Goal: Task Accomplishment & Management: Use online tool/utility

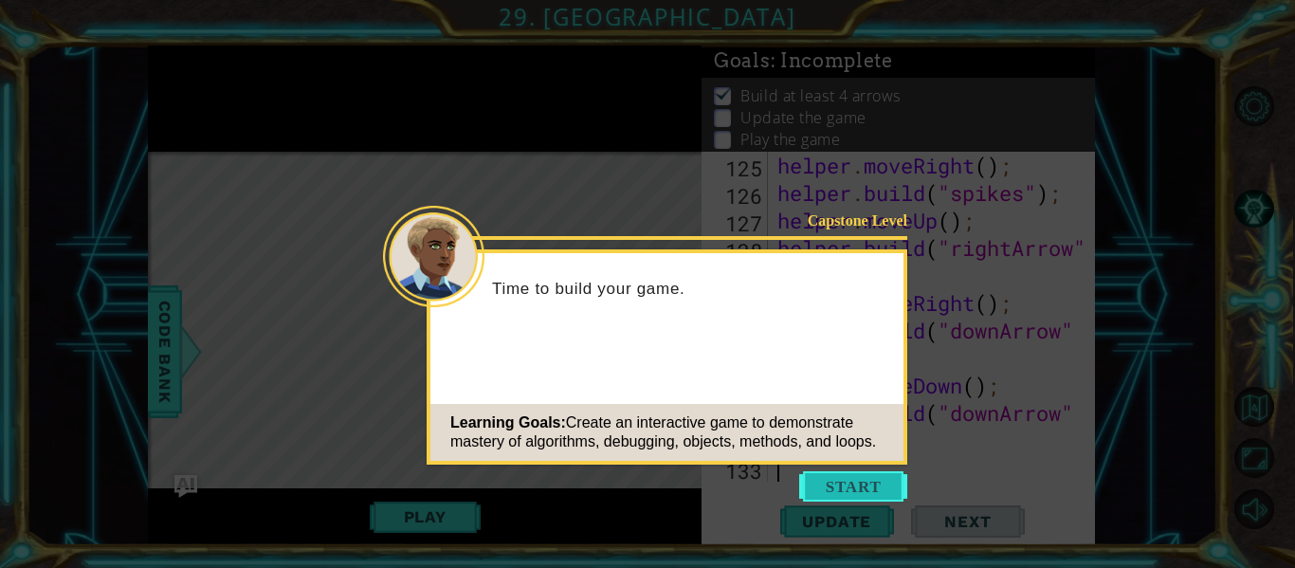
click at [850, 490] on button "Start" at bounding box center [853, 486] width 108 height 30
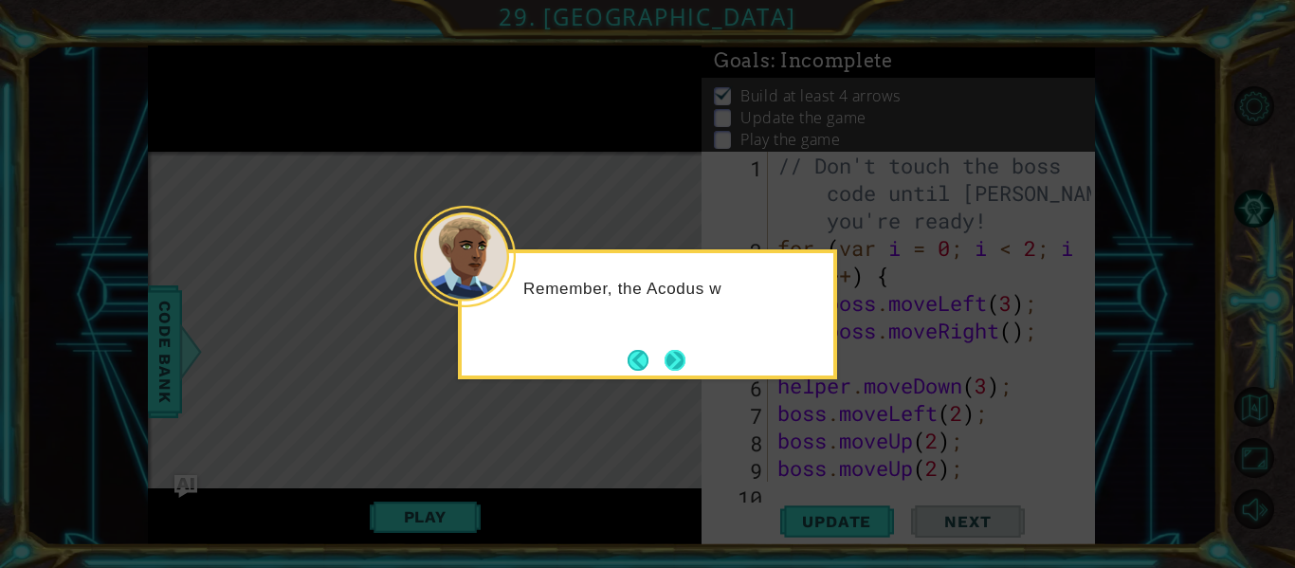
click at [671, 367] on button "Next" at bounding box center [675, 360] width 21 height 21
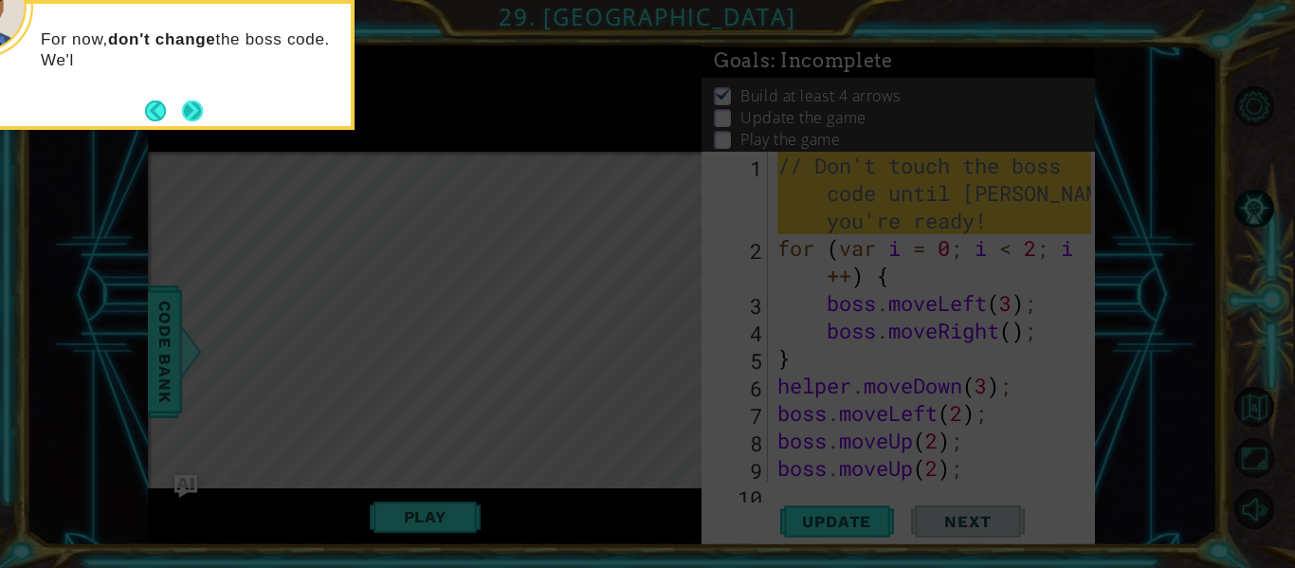
click at [195, 101] on button "Next" at bounding box center [192, 111] width 21 height 21
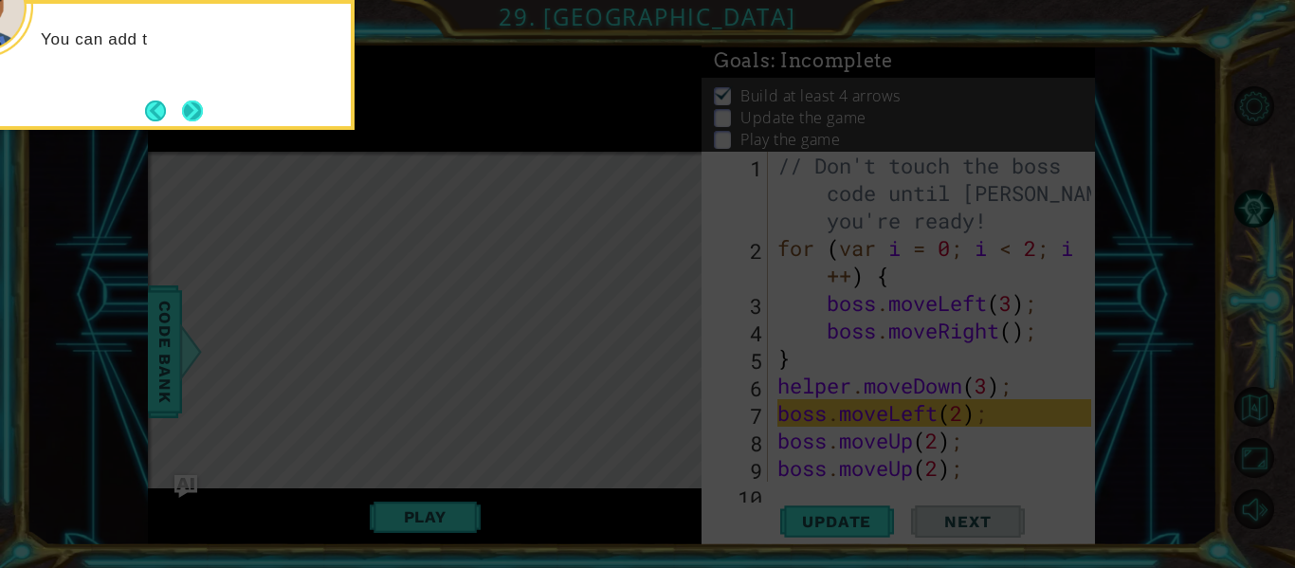
click at [192, 104] on button "Next" at bounding box center [193, 111] width 22 height 22
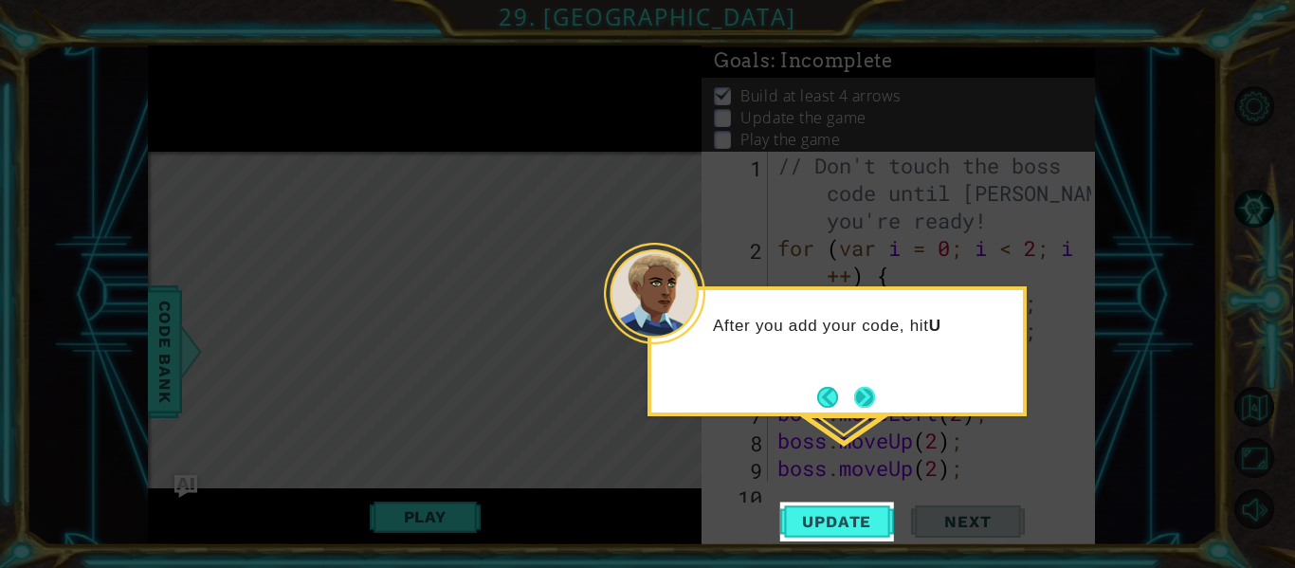
click at [870, 401] on button "Next" at bounding box center [864, 397] width 21 height 21
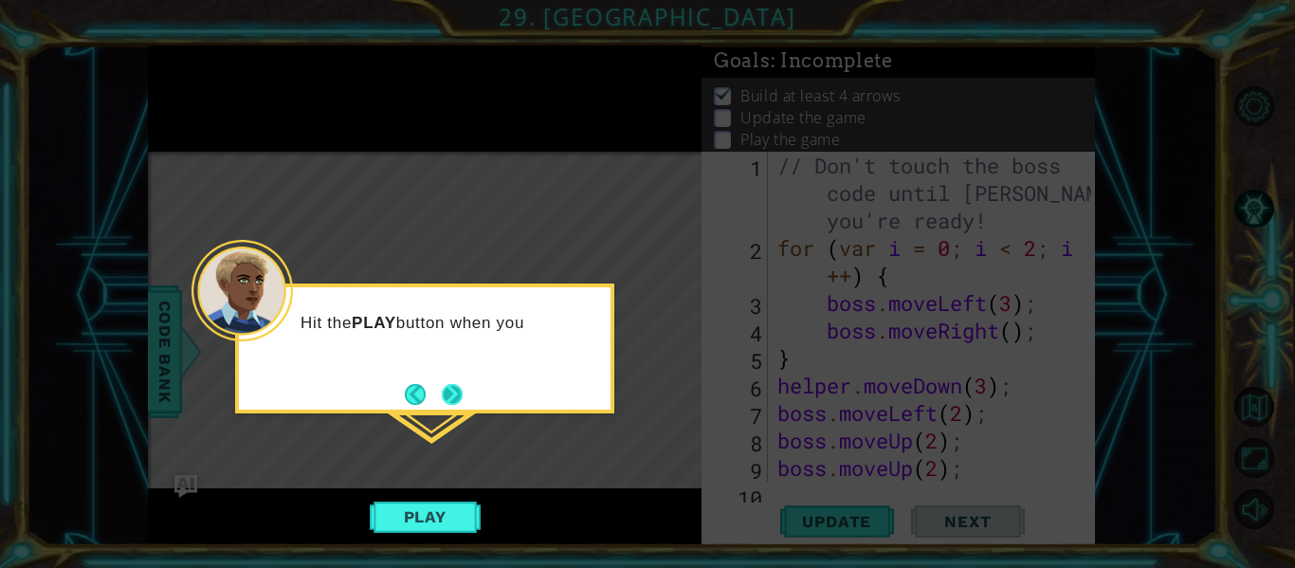
click at [442, 401] on button "Next" at bounding box center [452, 394] width 21 height 21
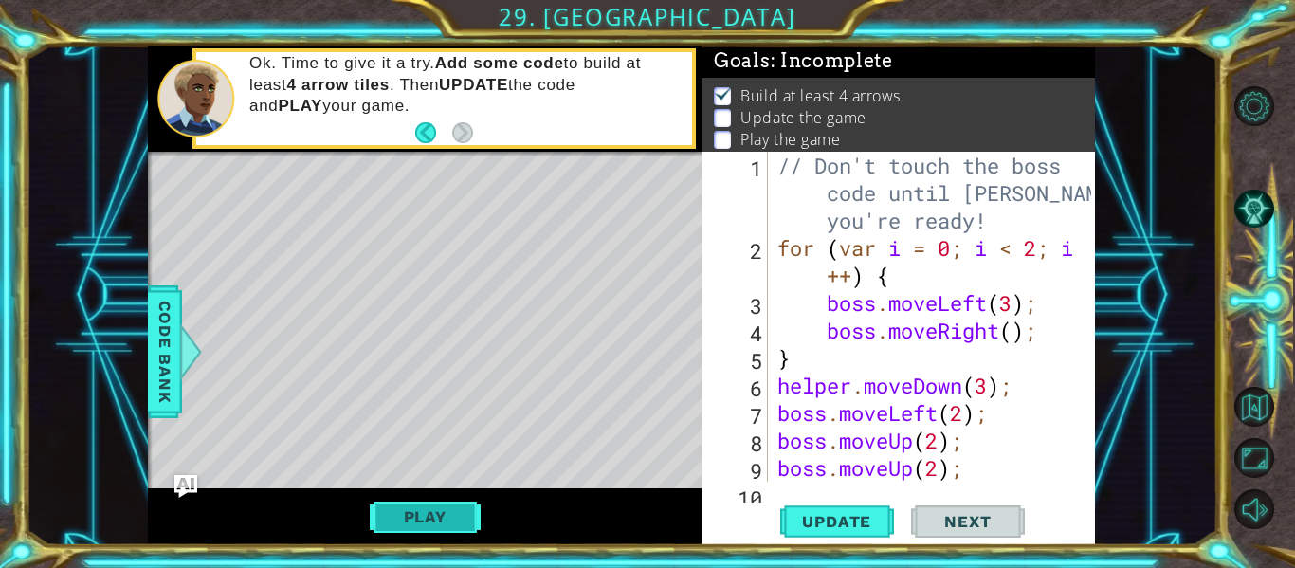
click at [441, 511] on button "Play" at bounding box center [425, 517] width 111 height 36
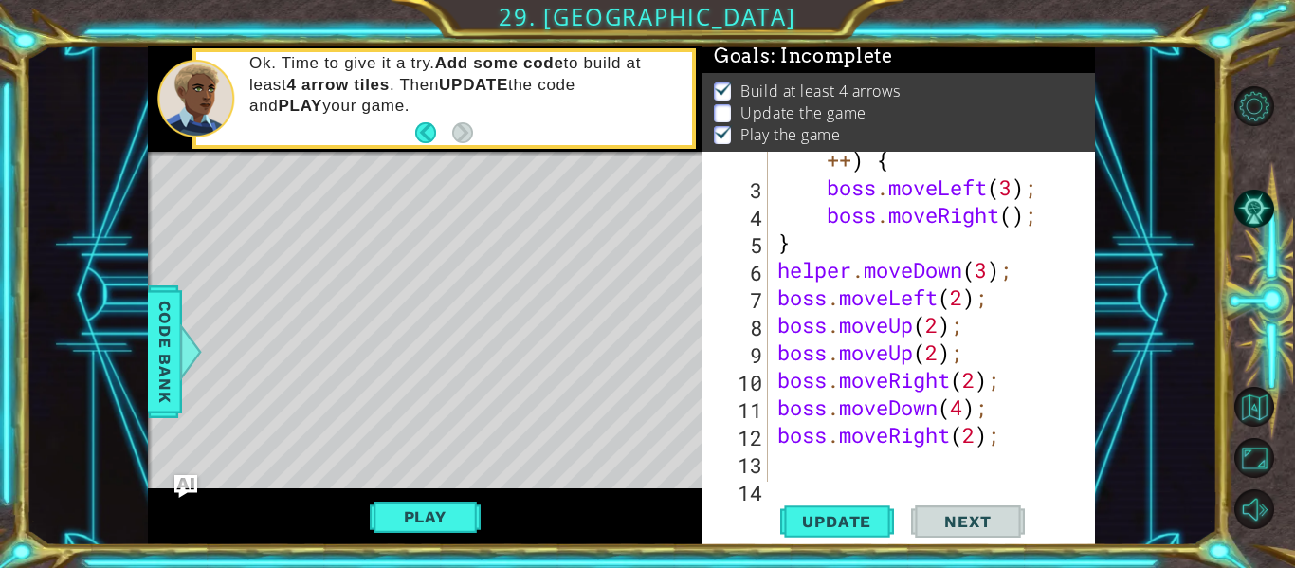
scroll to position [195, 0]
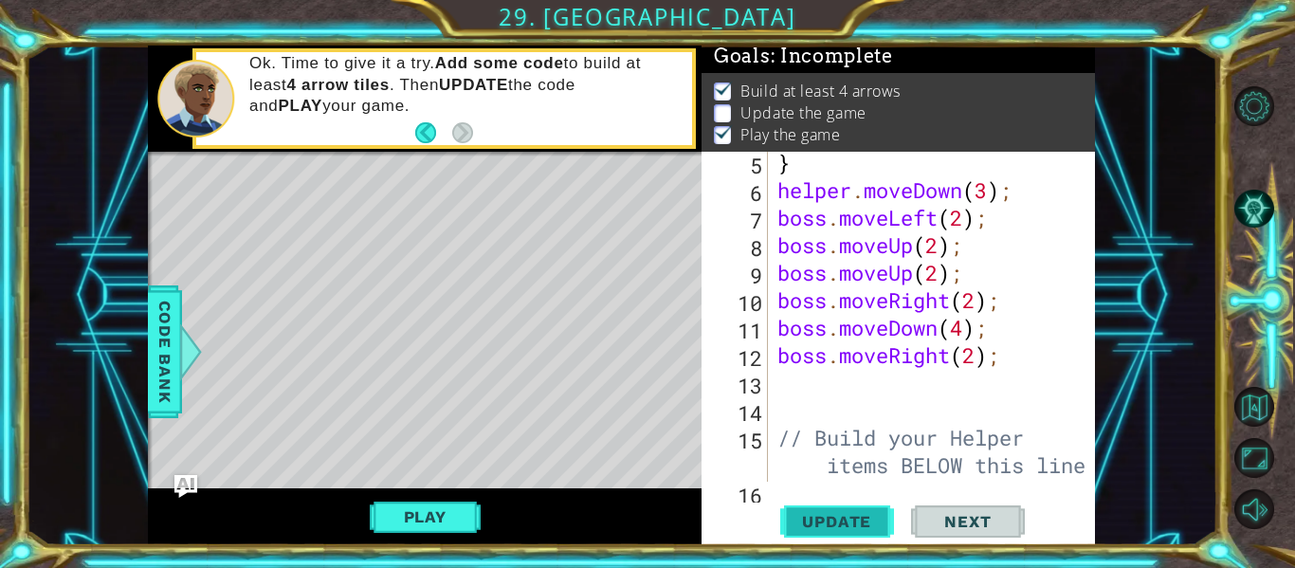
click at [849, 512] on span "Update" at bounding box center [836, 521] width 107 height 19
click at [430, 513] on button "Play" at bounding box center [425, 517] width 111 height 36
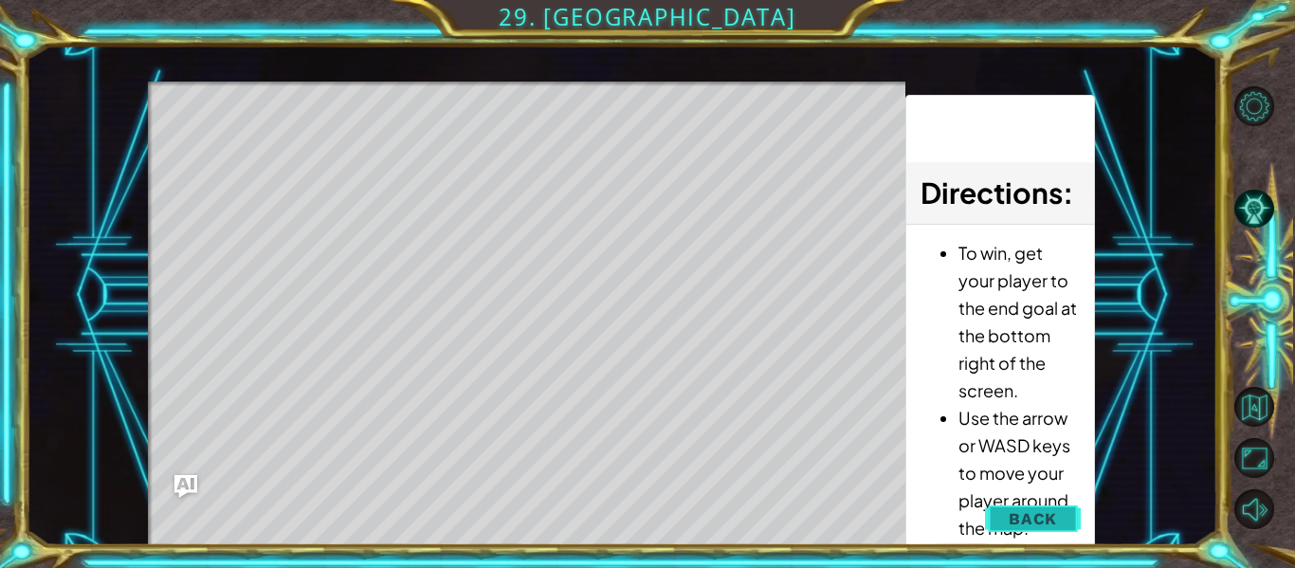
click at [1025, 512] on span "Back" at bounding box center [1033, 518] width 48 height 19
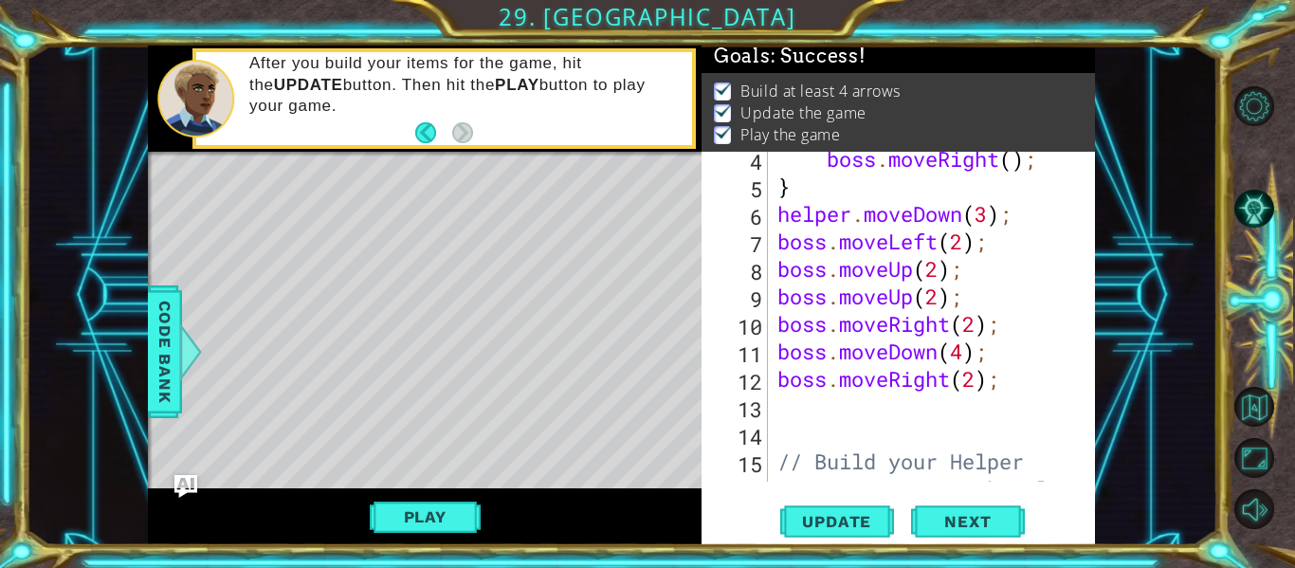
scroll to position [186, 0]
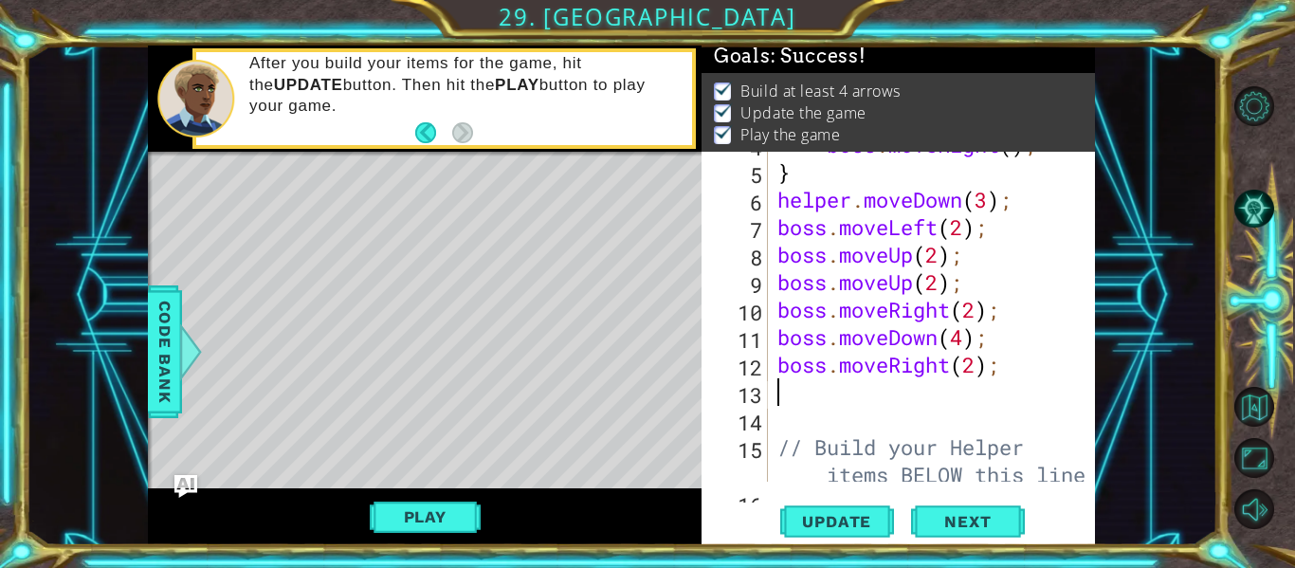
click at [788, 397] on div "boss . moveRight ( ) ; } helper . moveDown ( 3 ) ; boss . moveLeft ( 2 ) ; boss…" at bounding box center [937, 337] width 327 height 412
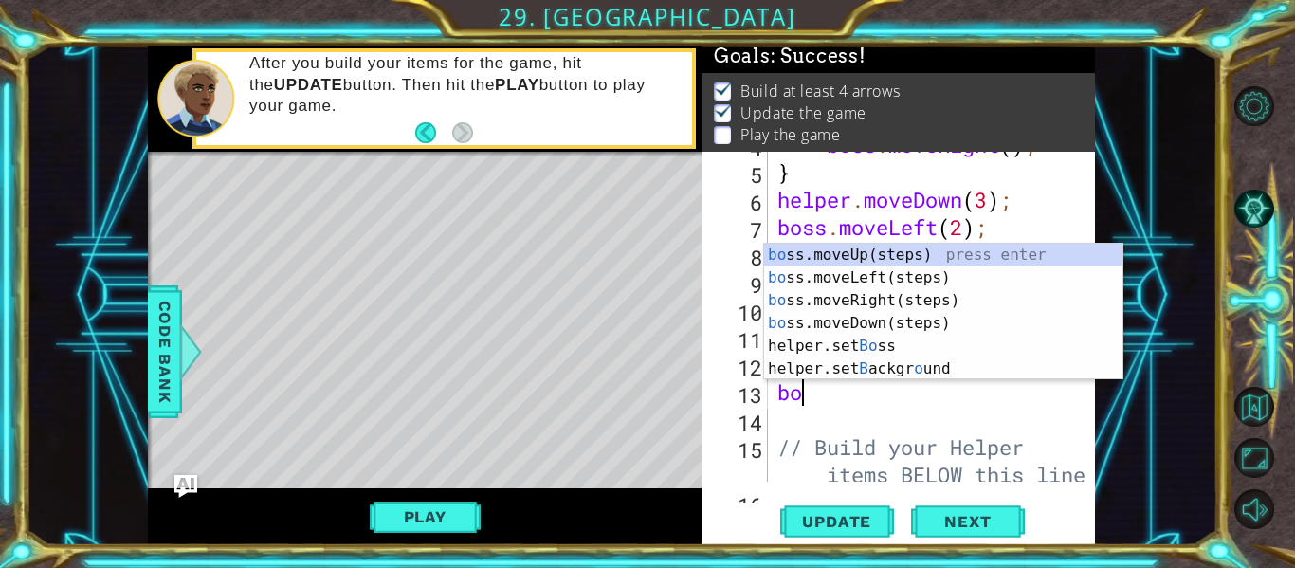
type textarea "bos"
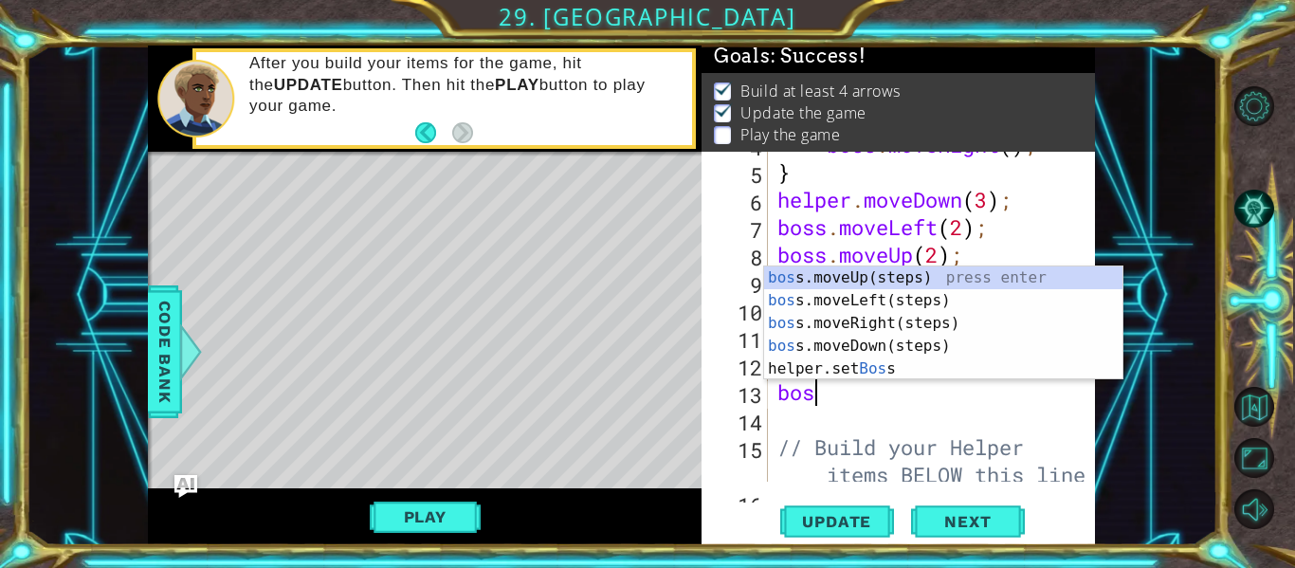
scroll to position [0, 1]
click at [870, 271] on div "bos s.moveUp(steps) press enter bos s.moveLeft(steps) press enter bos s.moveRig…" at bounding box center [943, 345] width 358 height 159
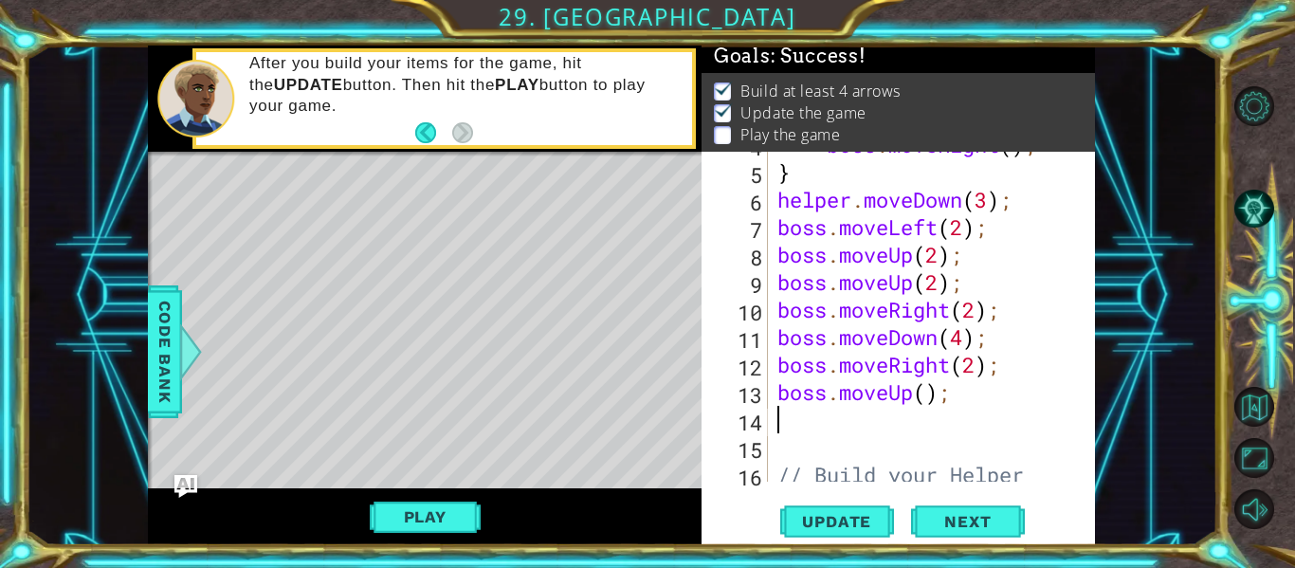
scroll to position [0, 0]
click at [930, 398] on div "boss . moveRight ( ) ; } helper . moveDown ( 3 ) ; boss . moveLeft ( 2 ) ; boss…" at bounding box center [937, 337] width 327 height 412
type textarea "boss.moveUp(3);"
click at [827, 412] on div "boss . moveRight ( ) ; } helper . moveDown ( 3 ) ; boss . moveLeft ( 2 ) ; boss…" at bounding box center [937, 337] width 327 height 412
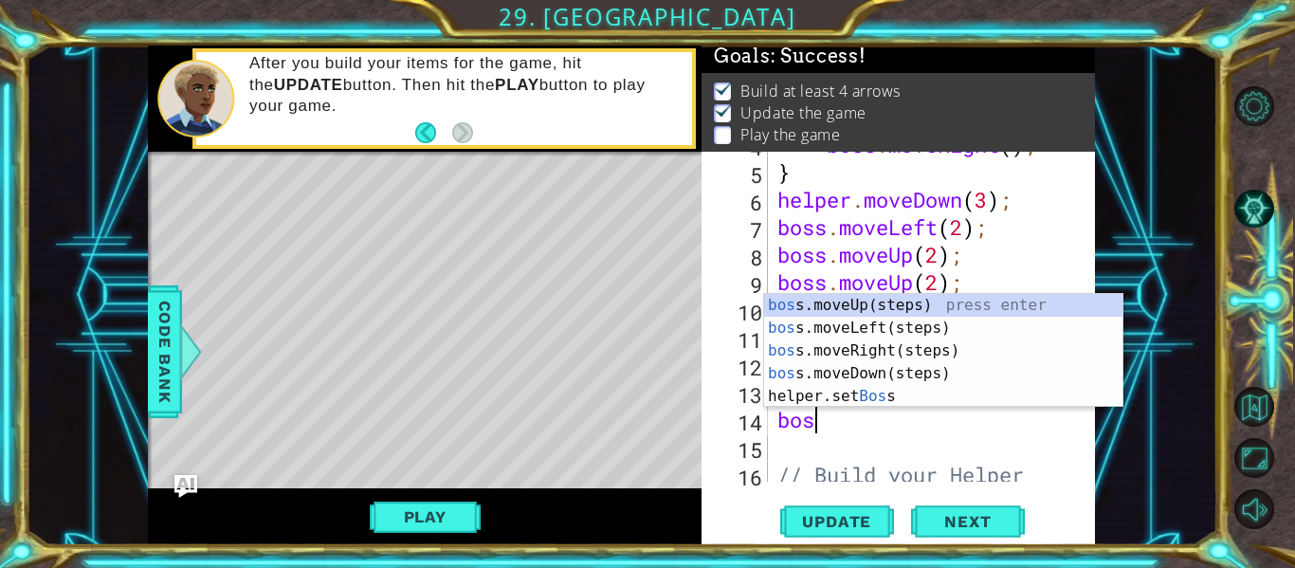
scroll to position [0, 1]
type textarea "boss"
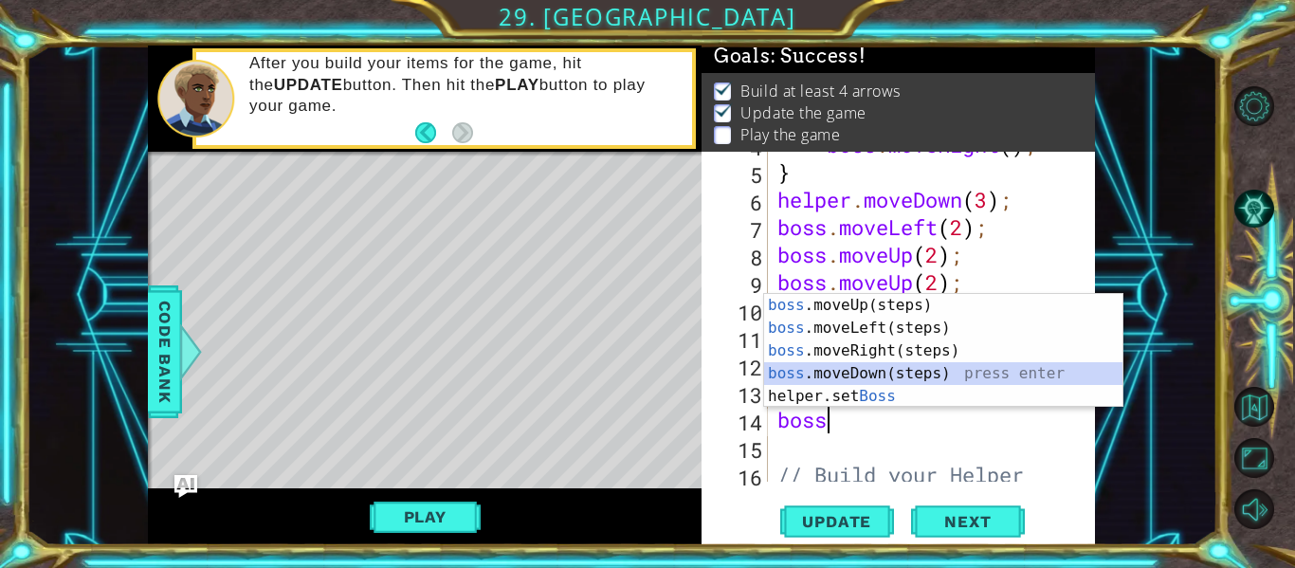
click at [870, 374] on div "boss .moveUp(steps) press enter boss .moveLeft(steps) press enter boss .moveRig…" at bounding box center [943, 373] width 358 height 159
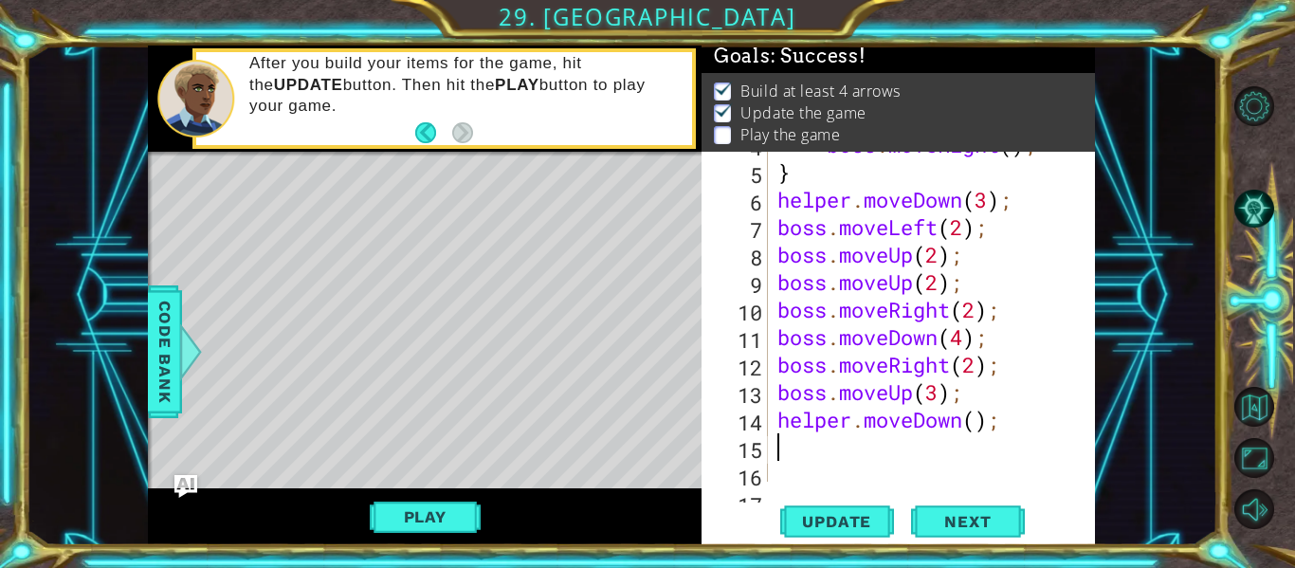
click at [980, 428] on div "boss . moveRight ( ) ; } helper . moveDown ( 3 ) ; boss . moveLeft ( 2 ) ; boss…" at bounding box center [937, 323] width 327 height 385
type textarea "helper.moveDown(4);"
click at [436, 527] on button "Play" at bounding box center [425, 517] width 111 height 36
